Goal: Transaction & Acquisition: Subscribe to service/newsletter

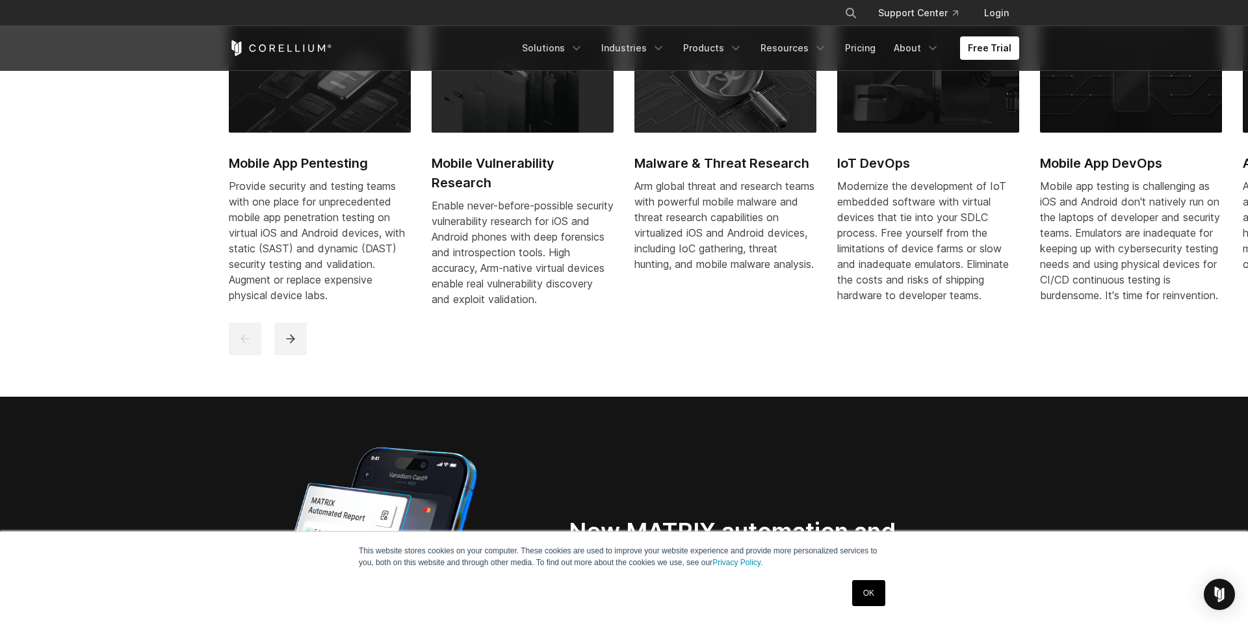
scroll to position [859, 0]
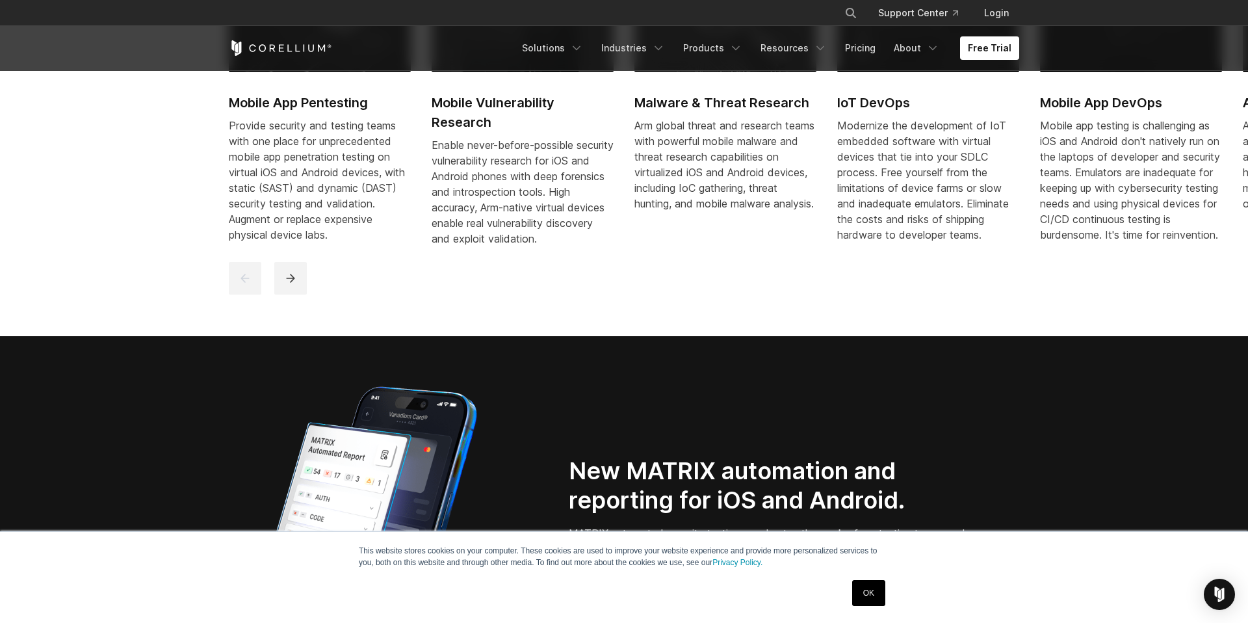
click at [872, 584] on link "OK" at bounding box center [868, 593] width 33 height 26
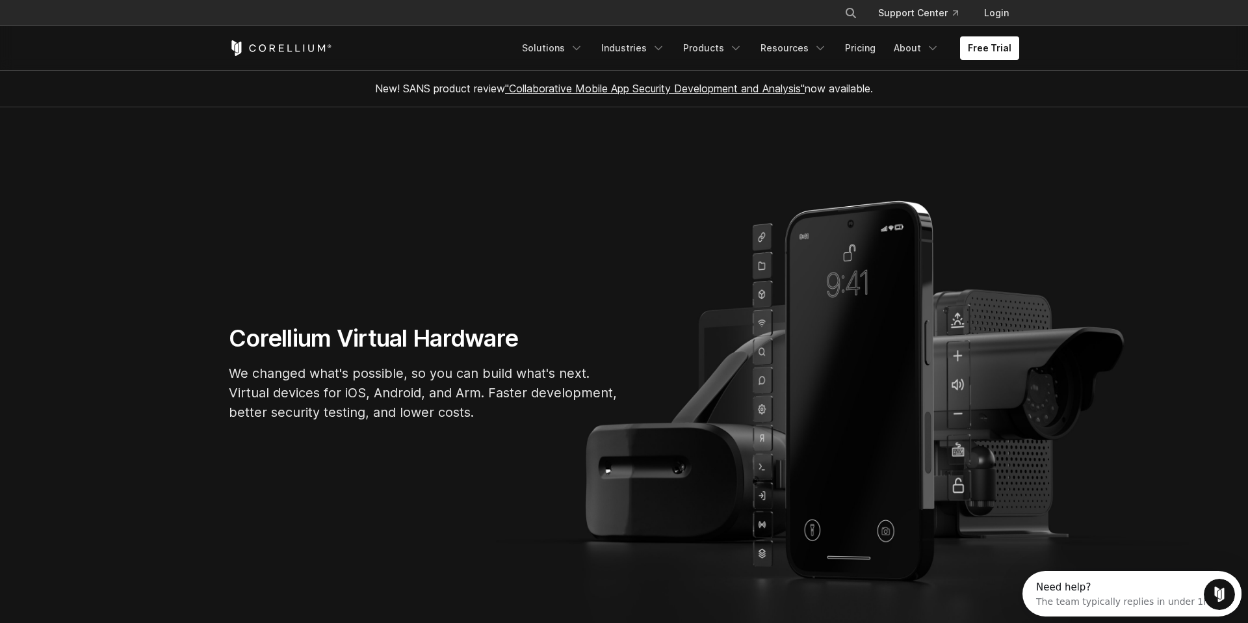
scroll to position [0, 0]
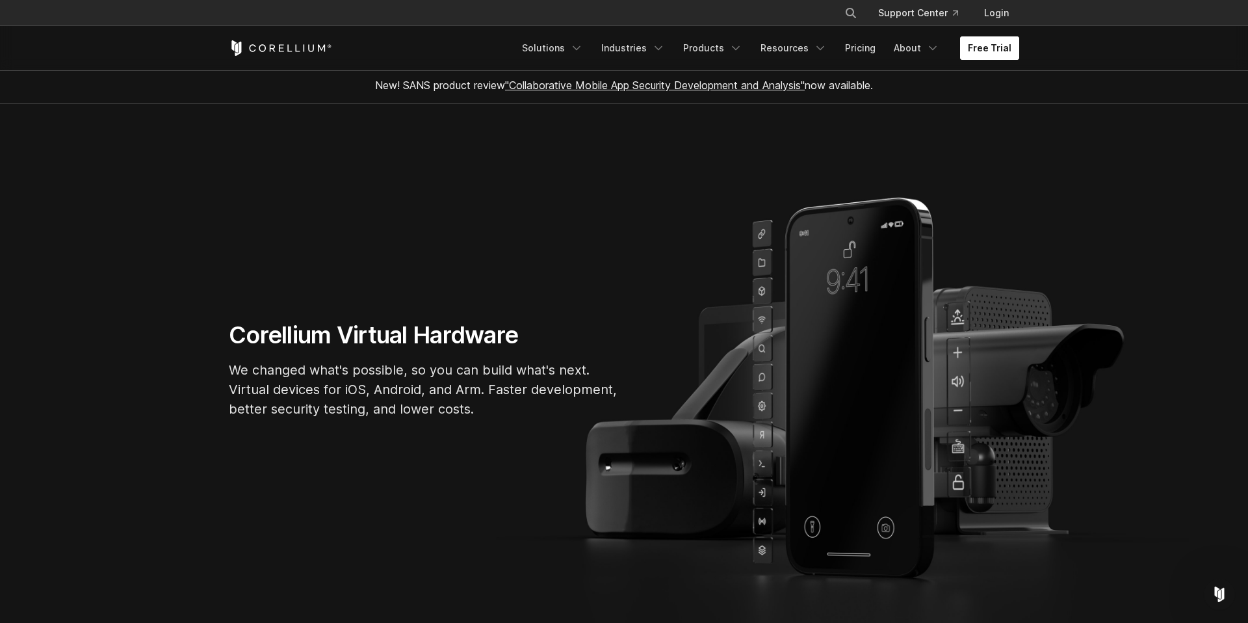
click at [1004, 50] on link "Free Trial" at bounding box center [989, 47] width 59 height 23
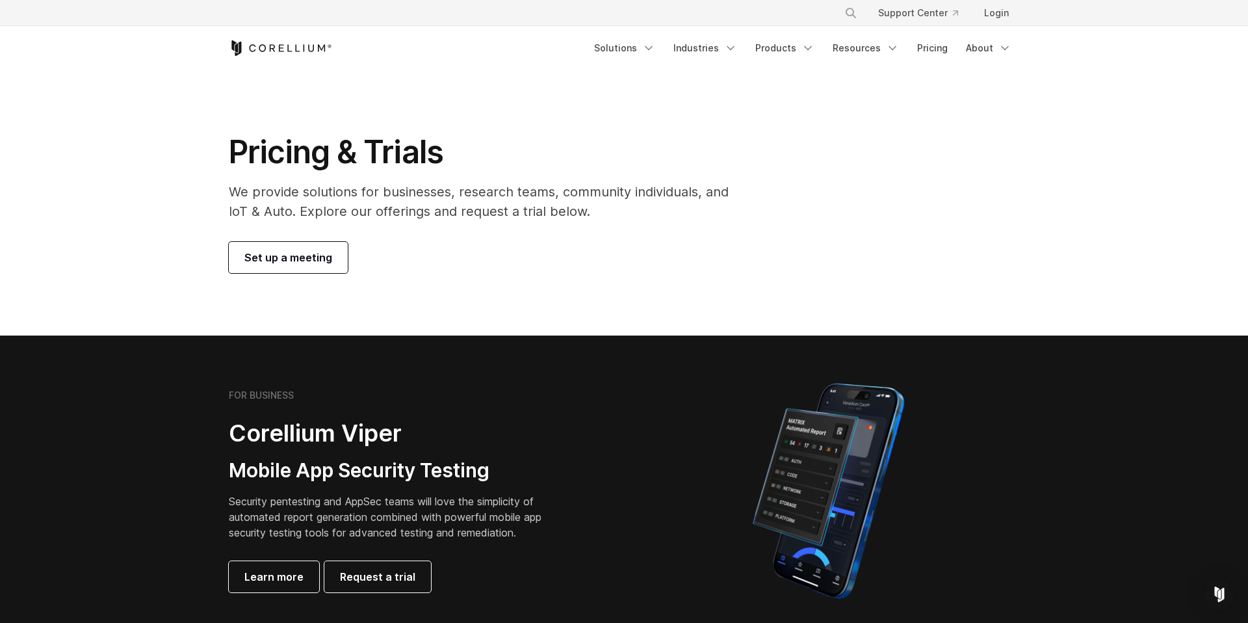
click at [1173, 183] on section "Pricing & Trials We provide solutions for businesses, research teams, community…" at bounding box center [624, 202] width 1248 height 265
click at [1005, 16] on link "Login" at bounding box center [997, 12] width 46 height 23
